Goal: Information Seeking & Learning: Find specific fact

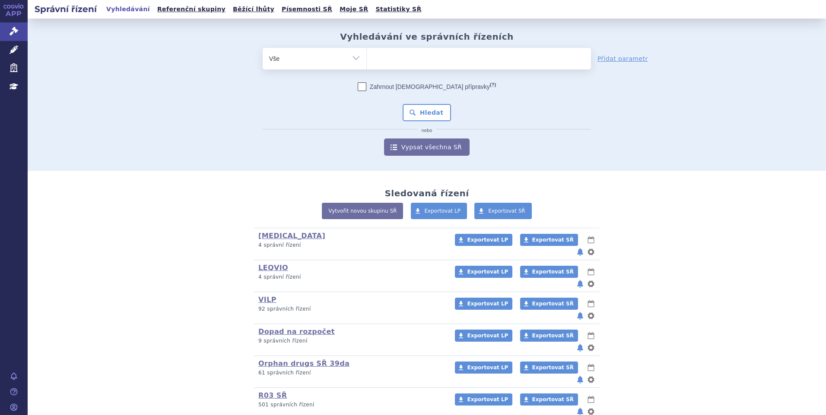
click at [419, 66] on span at bounding box center [479, 59] width 224 height 22
click at [367, 66] on select at bounding box center [366, 58] width 0 height 22
paste input "SUKLS335202/2024"
type input "SUKLS335202/2024"
select select "SUKLS335202/2024"
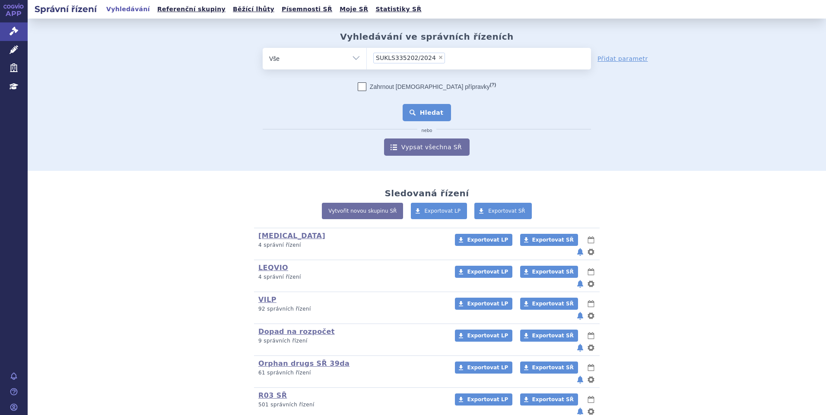
click at [433, 104] on button "Hledat" at bounding box center [426, 112] width 49 height 17
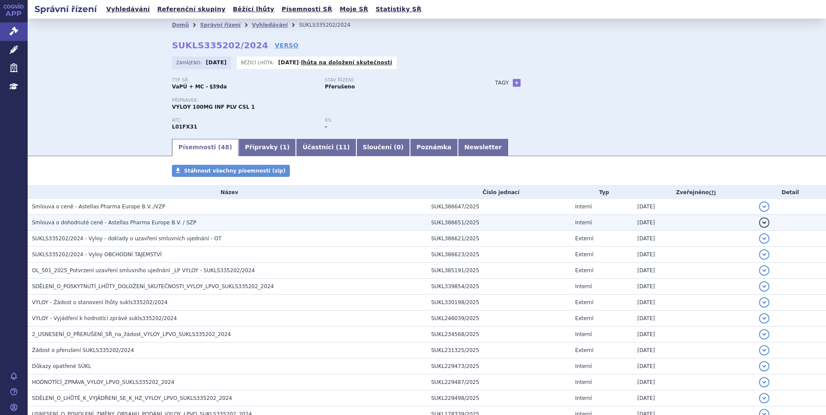
click at [126, 223] on span "Smlouva o dohodnuté ceně - Astellas Pharma Europe B.V. / SZP" at bounding box center [114, 223] width 164 height 6
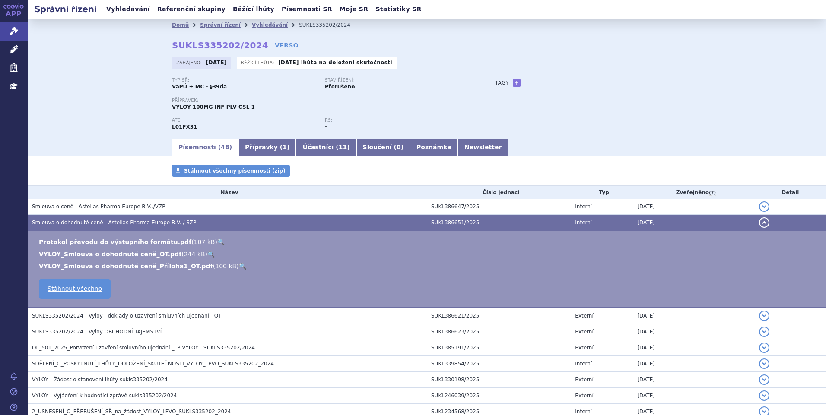
click at [207, 253] on link "🔍" at bounding box center [210, 254] width 7 height 7
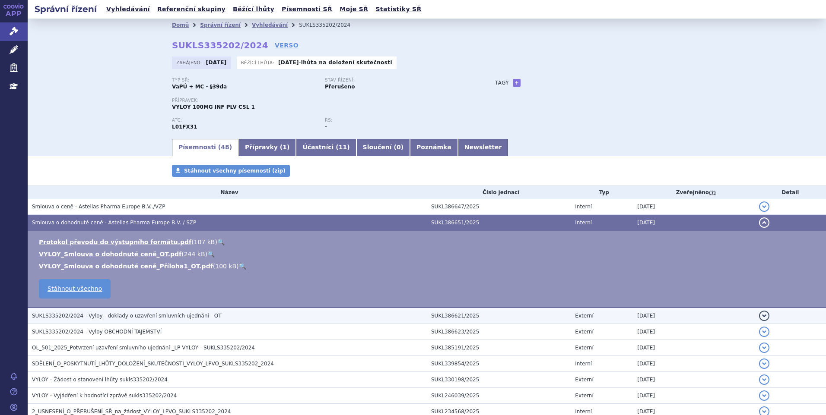
scroll to position [86, 0]
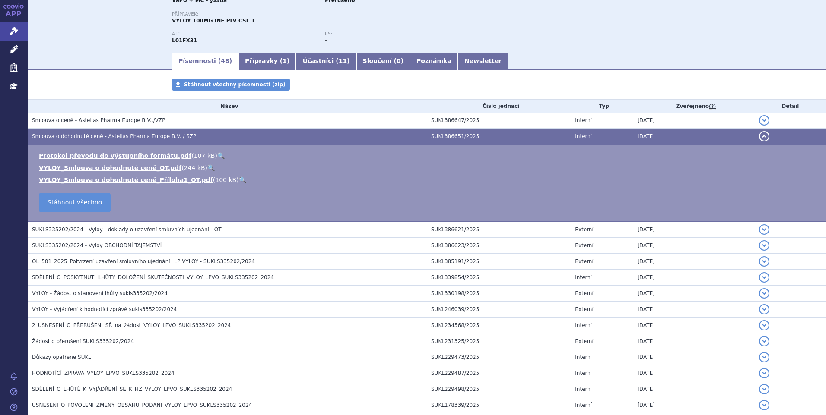
click at [159, 247] on h3 "SUKLS335202/2024 - Vyloy OBCHODNÍ TAJEMSTVÍ" at bounding box center [229, 245] width 395 height 9
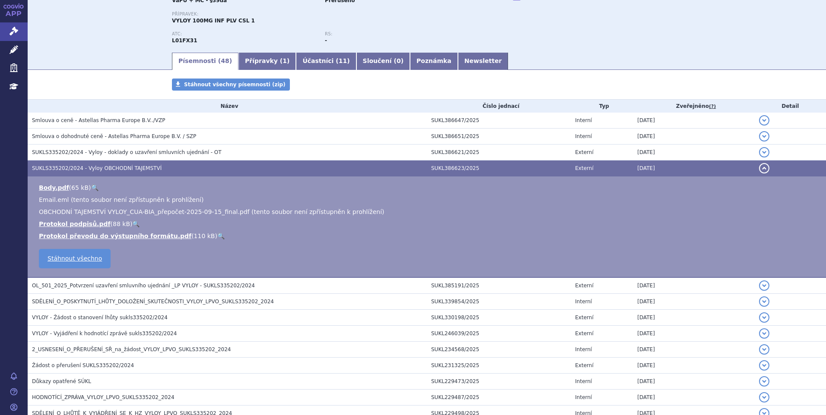
click at [91, 184] on link "🔍" at bounding box center [94, 187] width 7 height 7
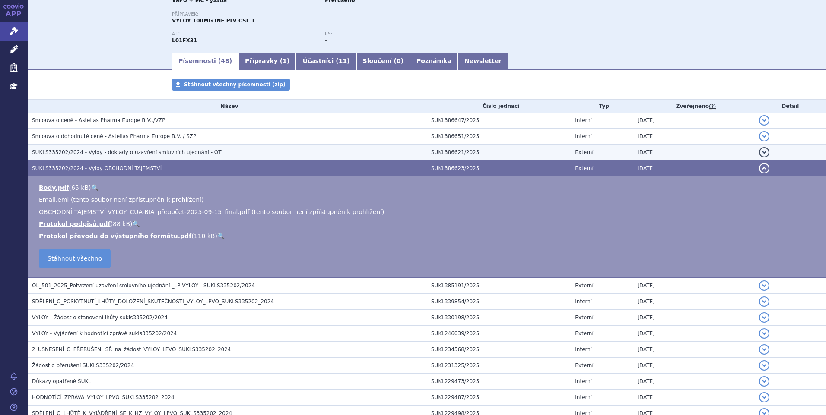
click at [154, 154] on span "SUKLS335202/2024 - Vyloy - doklady o uzavření smluvních ujednání - OT" at bounding box center [127, 152] width 190 height 6
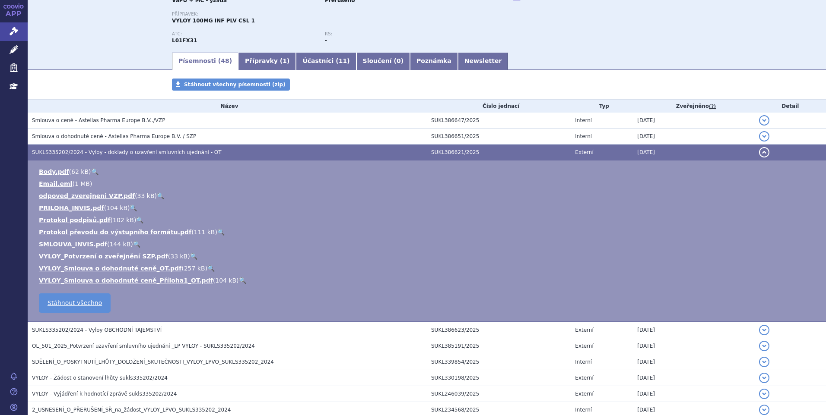
click at [91, 171] on link "🔍" at bounding box center [94, 171] width 7 height 7
